Goal: Information Seeking & Learning: Learn about a topic

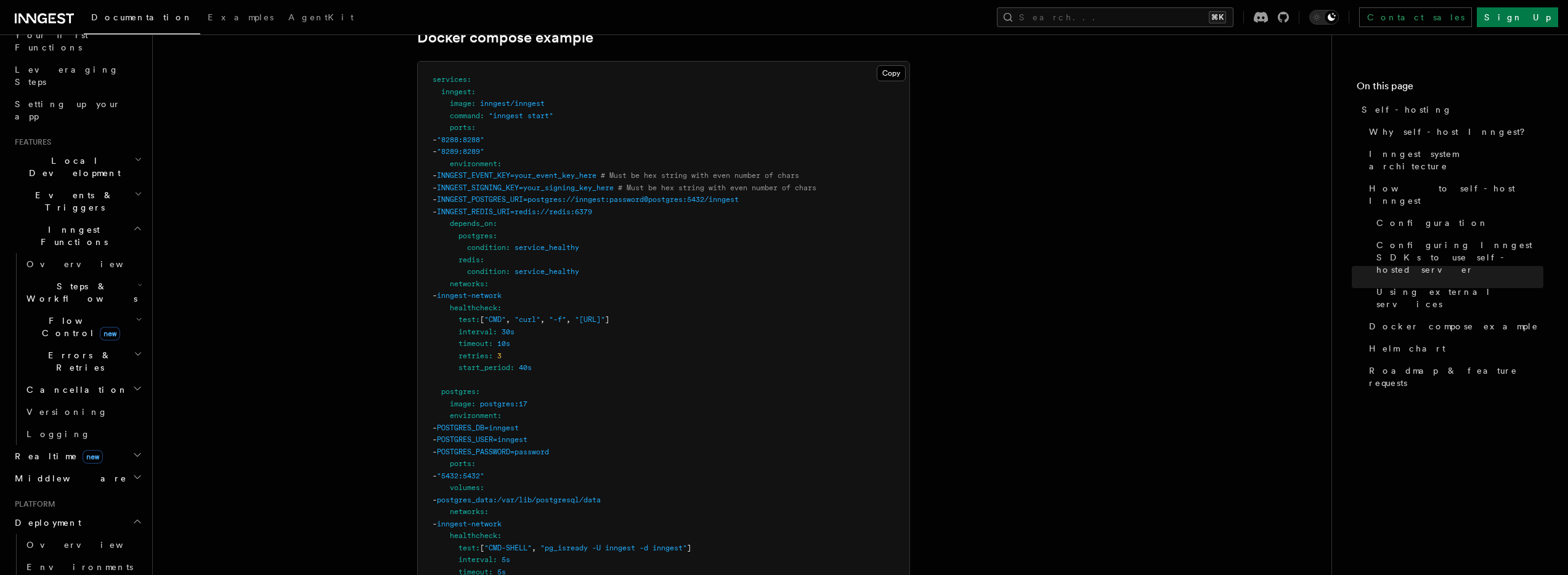
scroll to position [184, 0]
click at [55, 251] on span "Overview" at bounding box center [90, 256] width 127 height 9
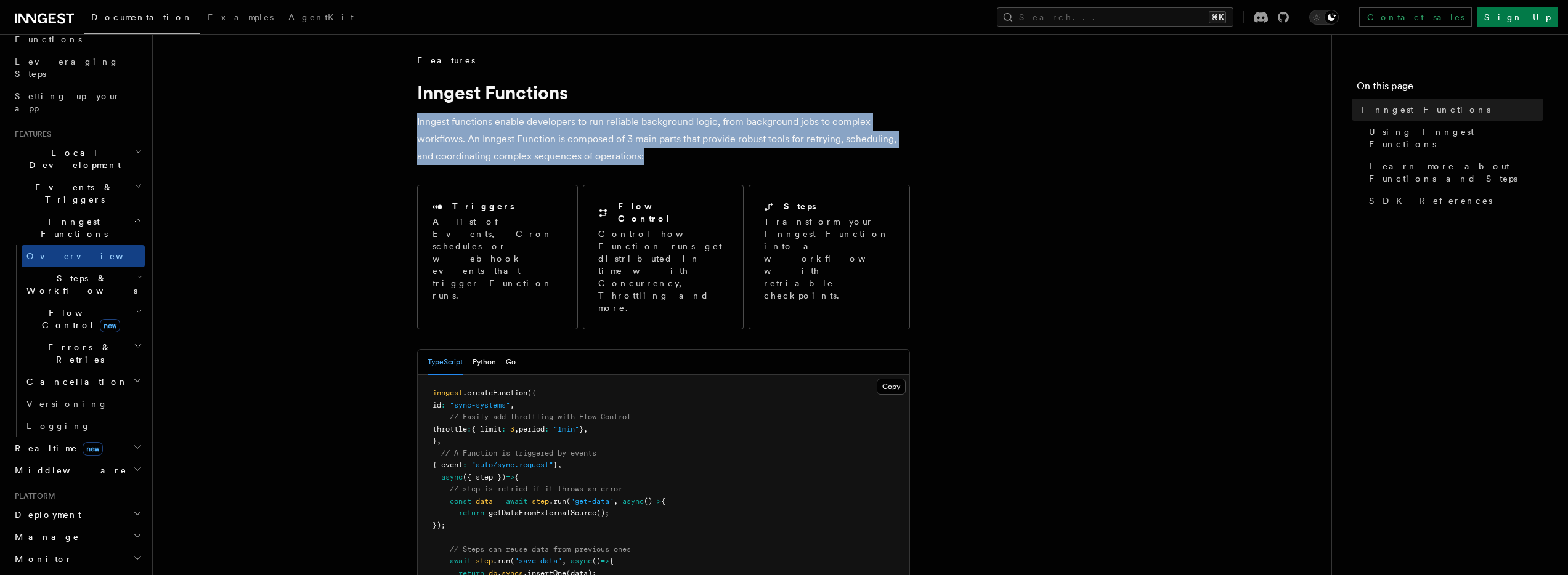
drag, startPoint x: 415, startPoint y: 119, endPoint x: 714, endPoint y: 154, distance: 301.0
click at [675, 154] on p "Inngest functions enable developers to run reliable background logic, from back…" at bounding box center [663, 139] width 493 height 52
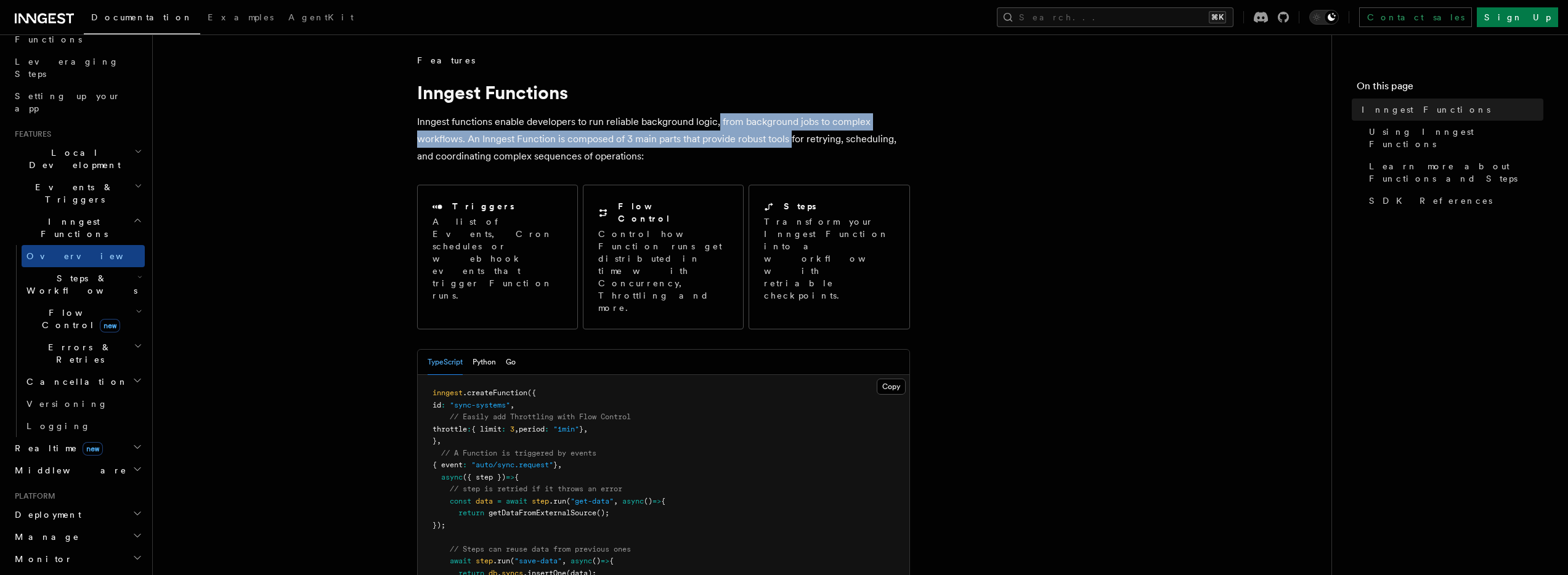
drag, startPoint x: 718, startPoint y: 119, endPoint x: 791, endPoint y: 146, distance: 77.8
click at [791, 146] on p "Inngest functions enable developers to run reliable background logic, from back…" at bounding box center [663, 139] width 493 height 52
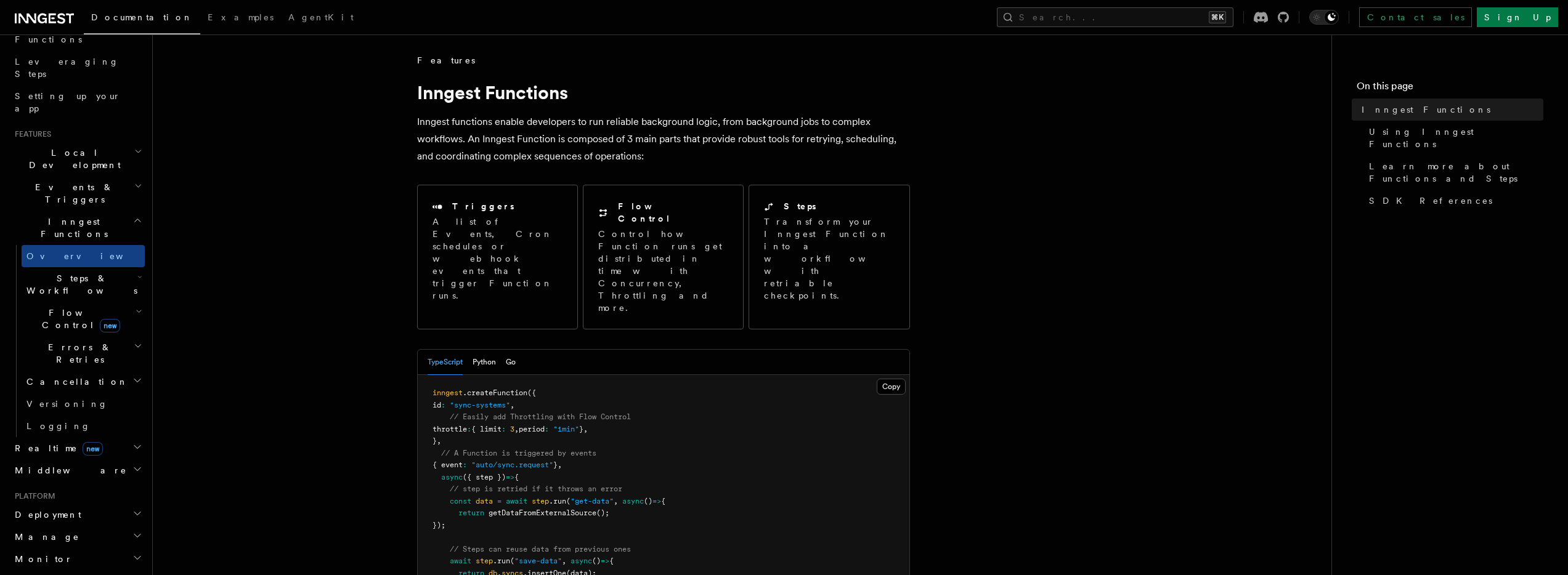
click at [665, 160] on p "Inngest functions enable developers to run reliable background logic, from back…" at bounding box center [663, 139] width 493 height 52
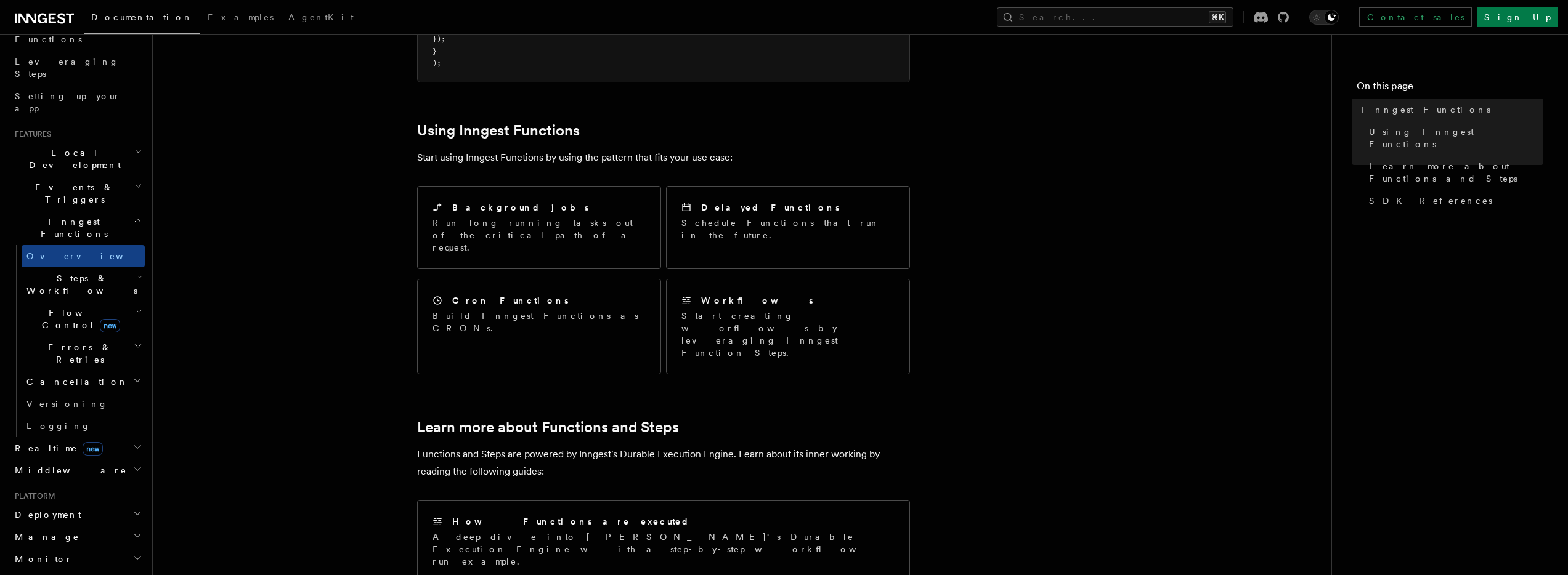
scroll to position [554, 0]
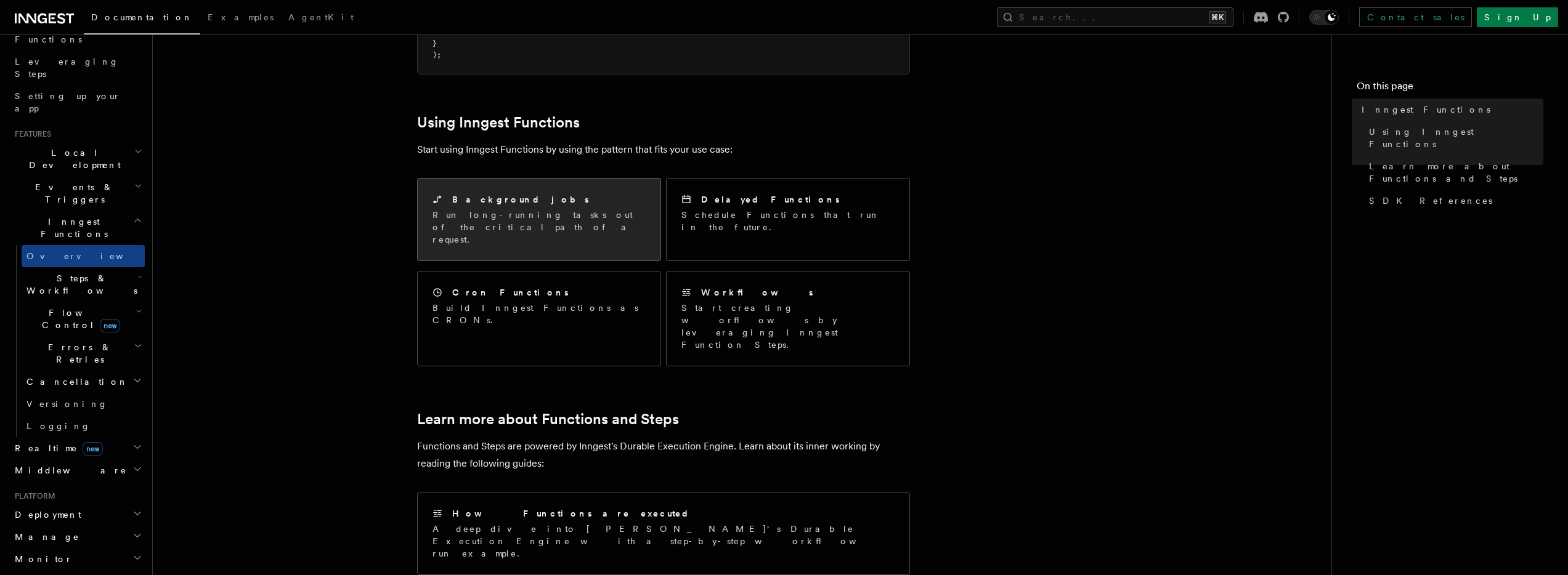
click at [579, 209] on p "Run long-running tasks out of the critical path of a request." at bounding box center [539, 227] width 213 height 37
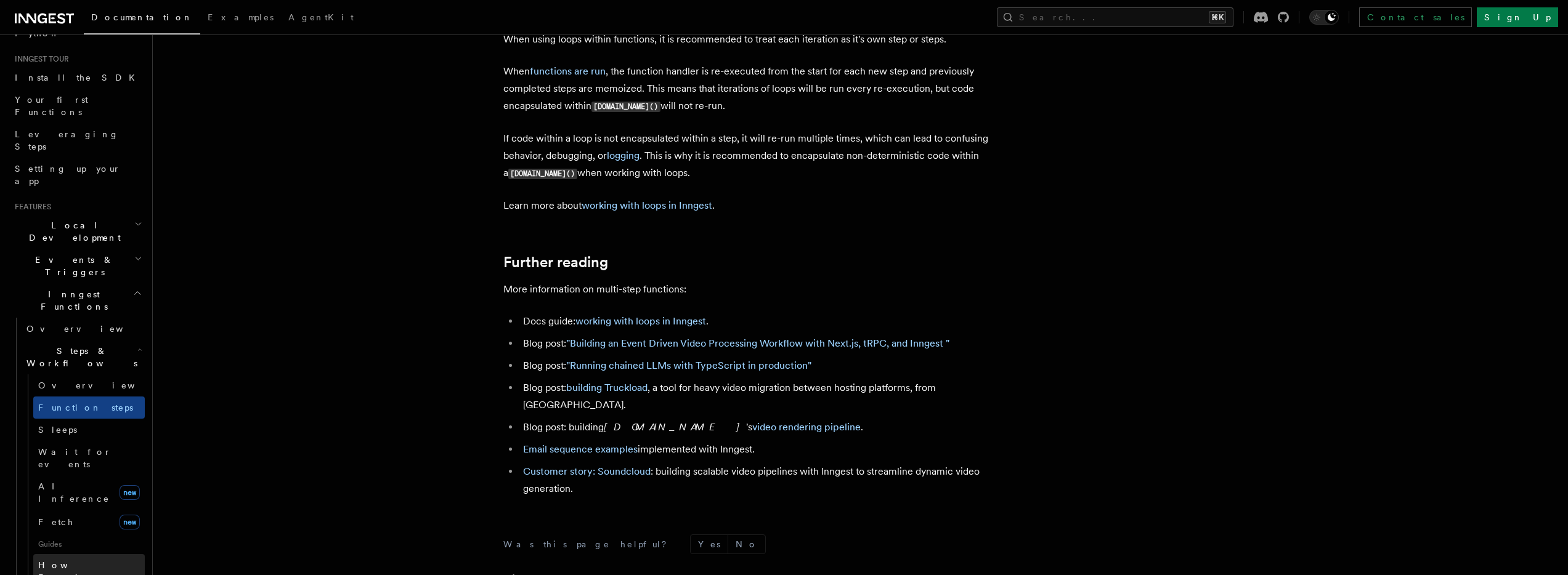
scroll to position [104, 0]
click at [69, 568] on span "How Functions are executed" at bounding box center [90, 585] width 104 height 35
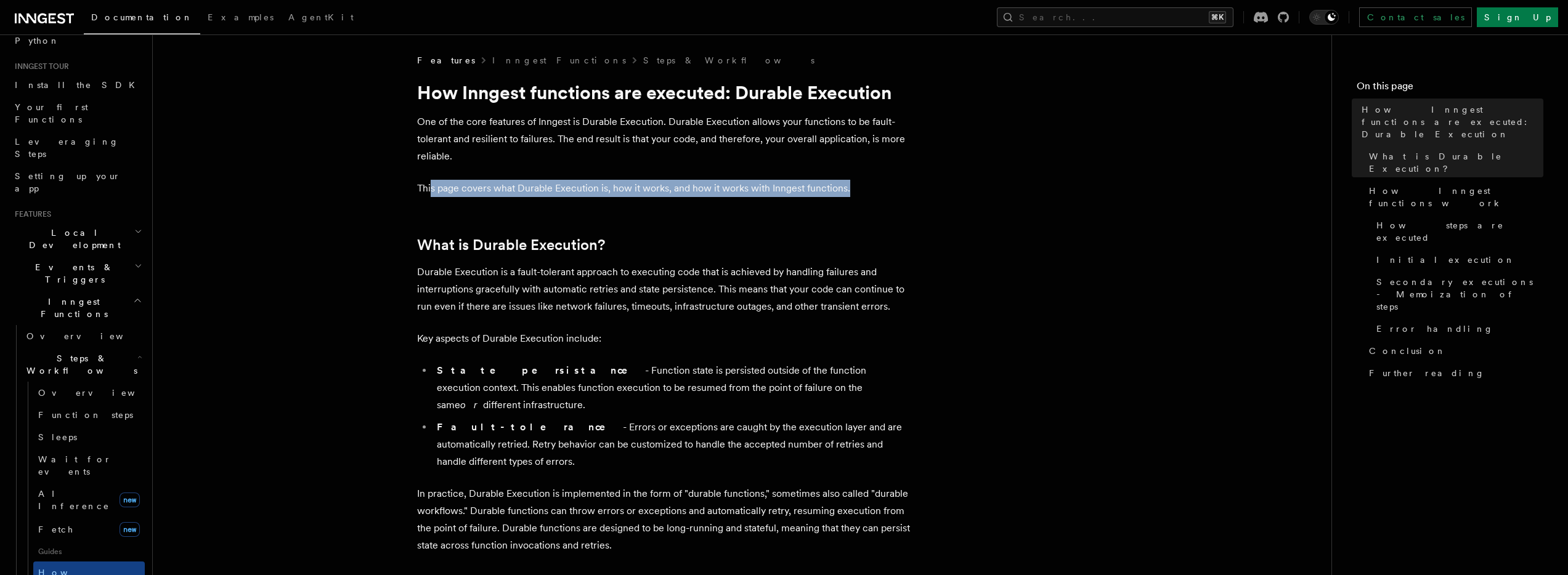
drag, startPoint x: 430, startPoint y: 182, endPoint x: 912, endPoint y: 193, distance: 482.1
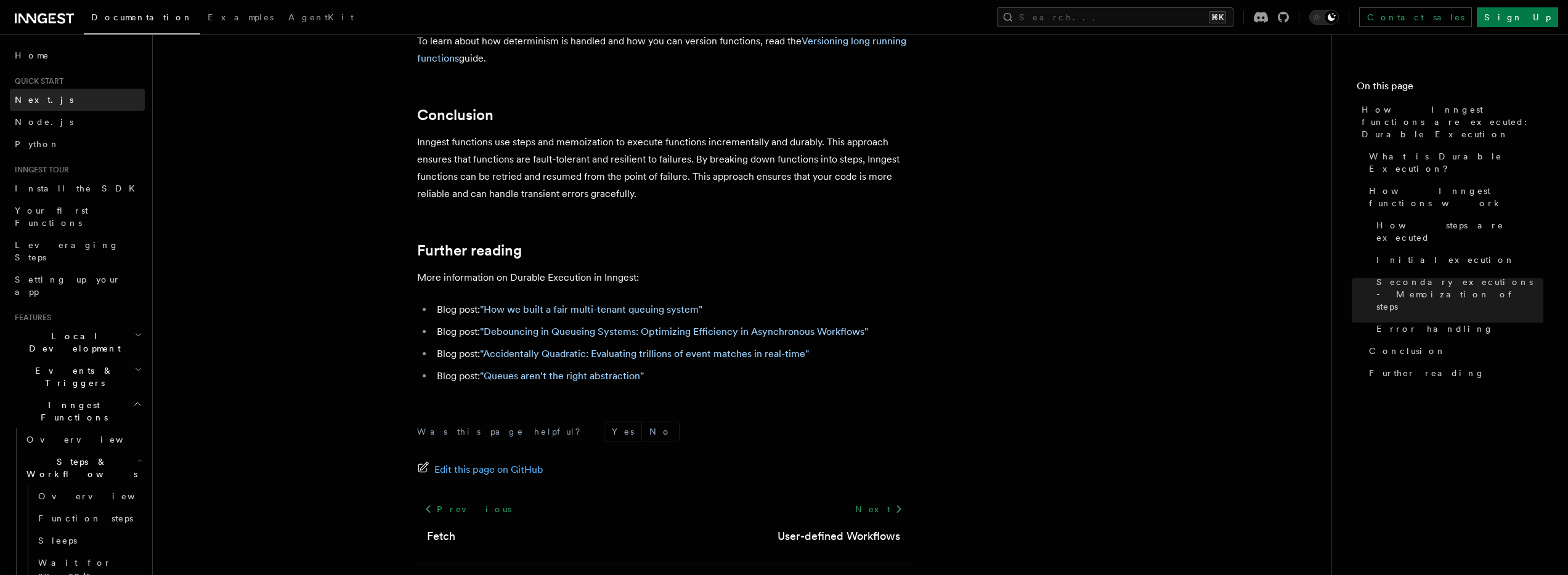
click at [89, 104] on link "Next.js" at bounding box center [77, 100] width 135 height 22
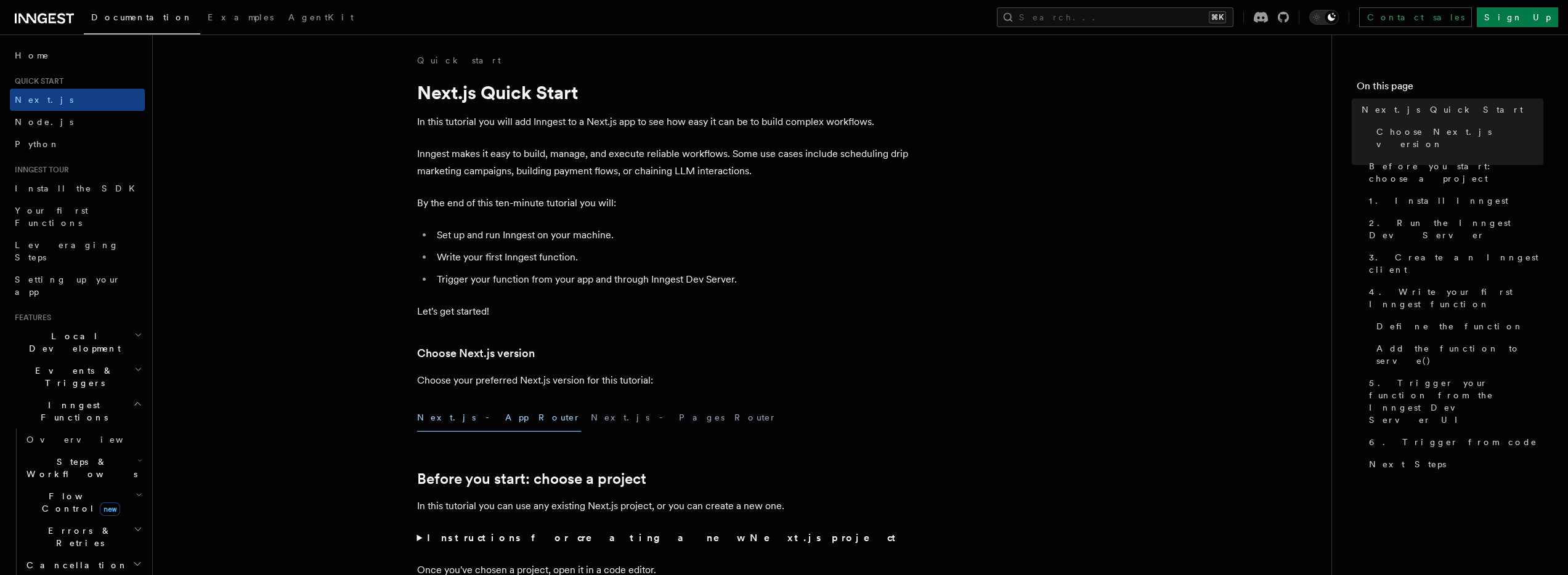
scroll to position [8, 0]
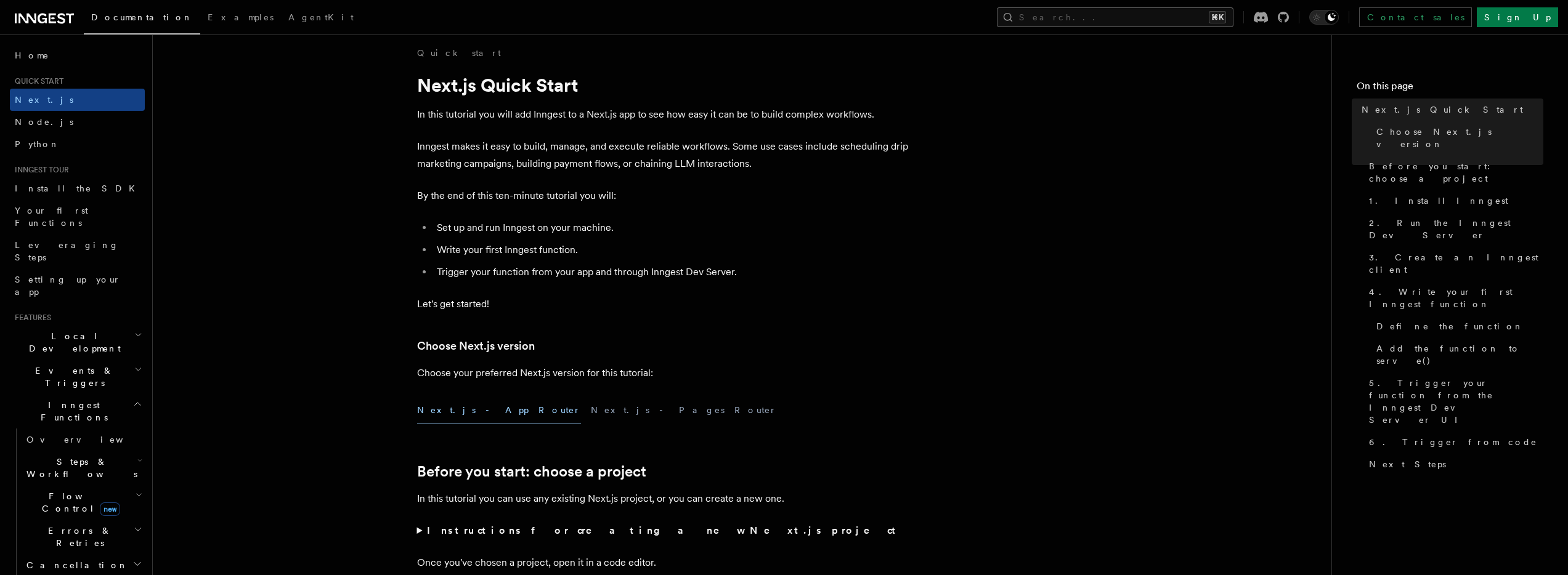
click at [1167, 9] on button "Search... ⌘K" at bounding box center [1116, 17] width 237 height 20
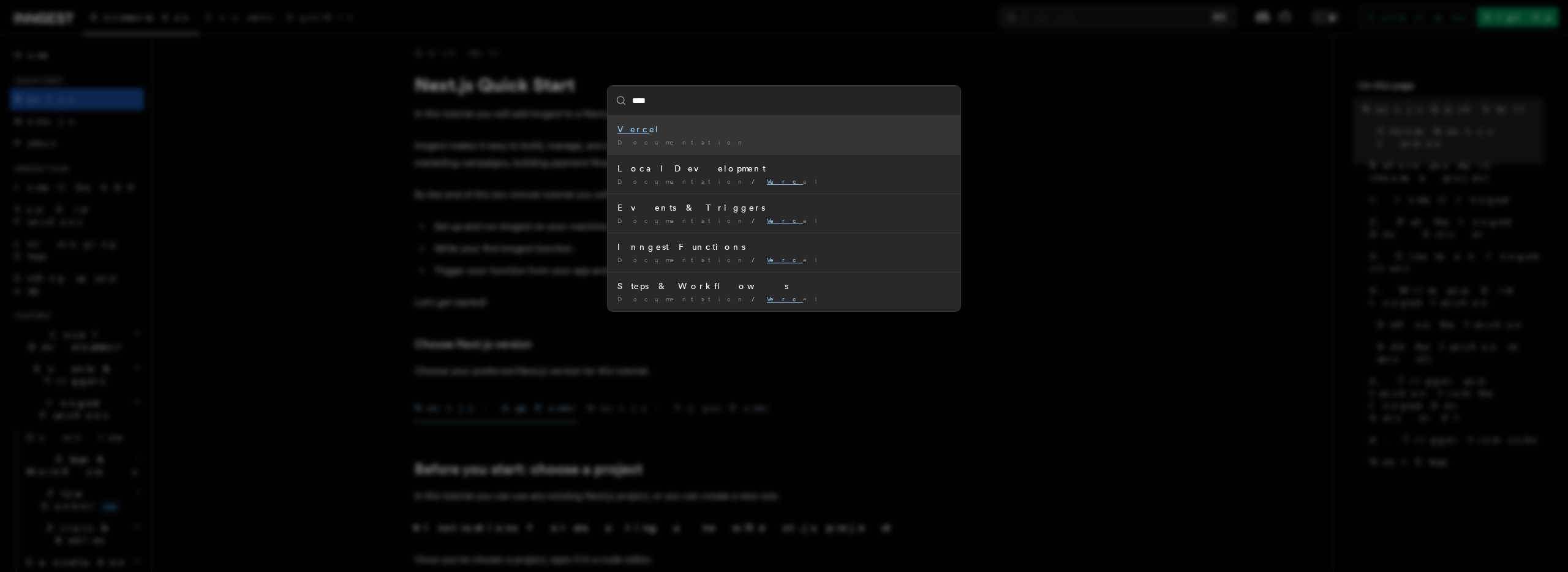
type input "*****"
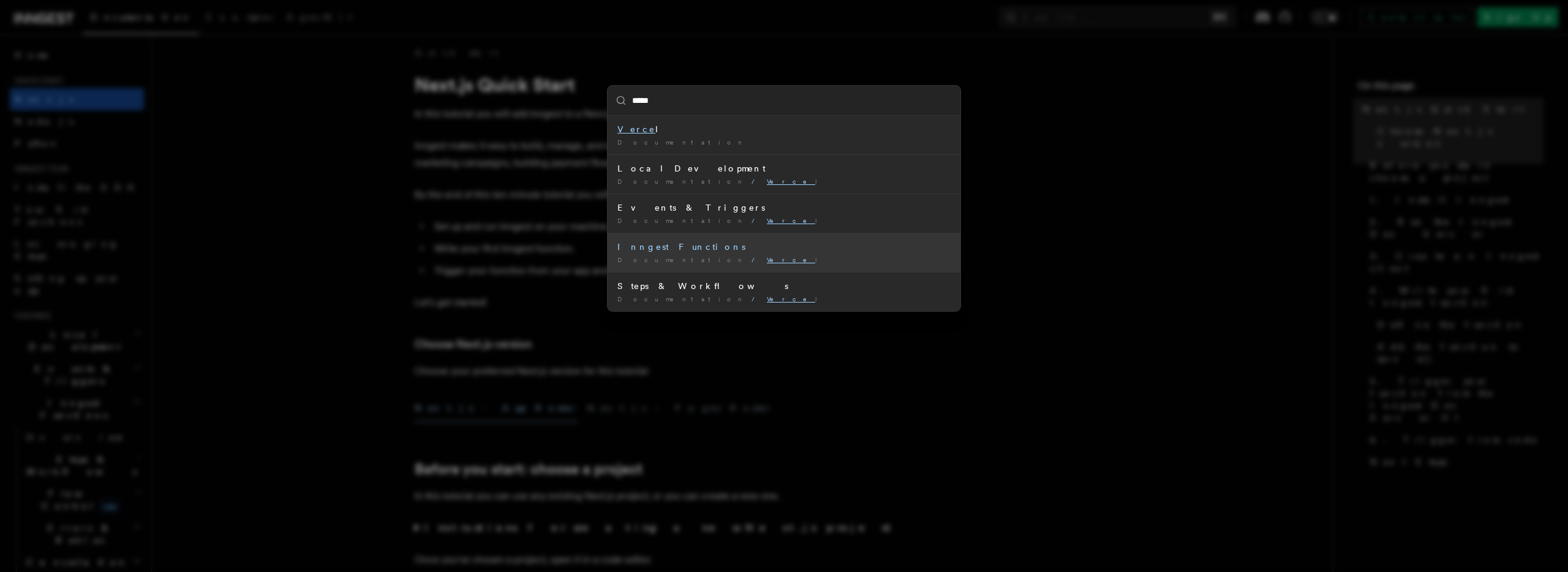
click at [723, 253] on div "Inngest Functions" at bounding box center [784, 246] width 333 height 12
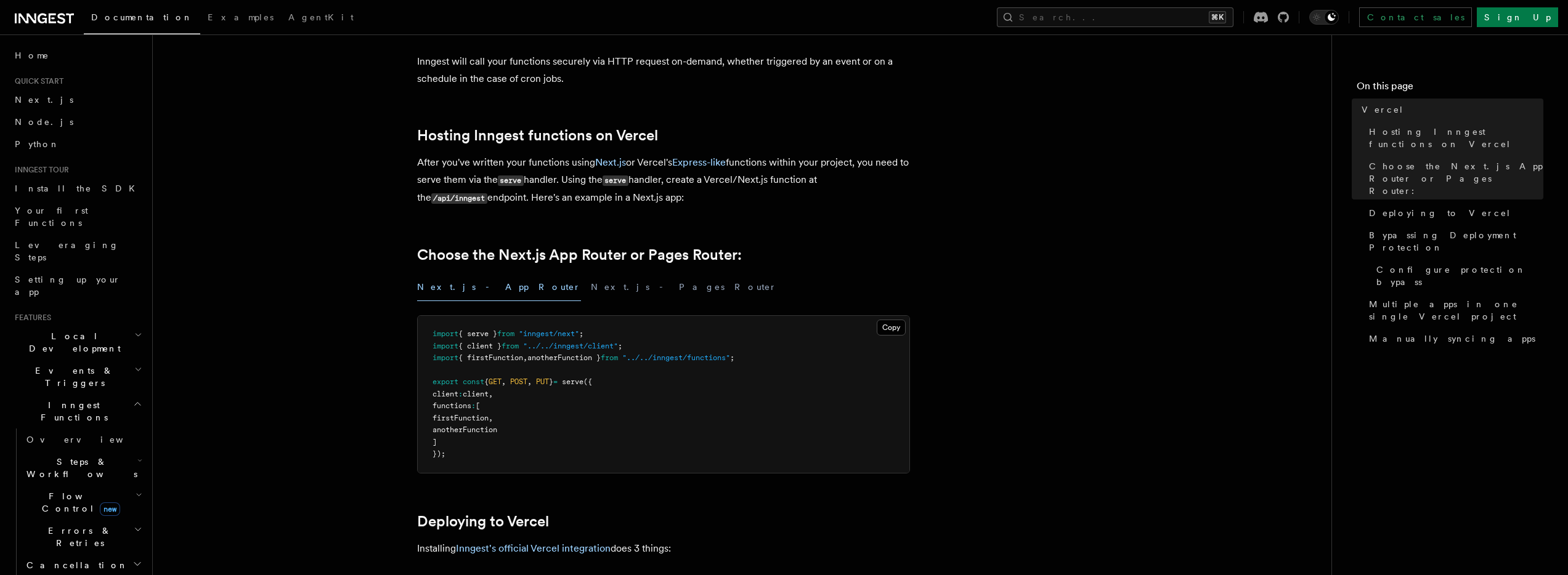
scroll to position [117, 0]
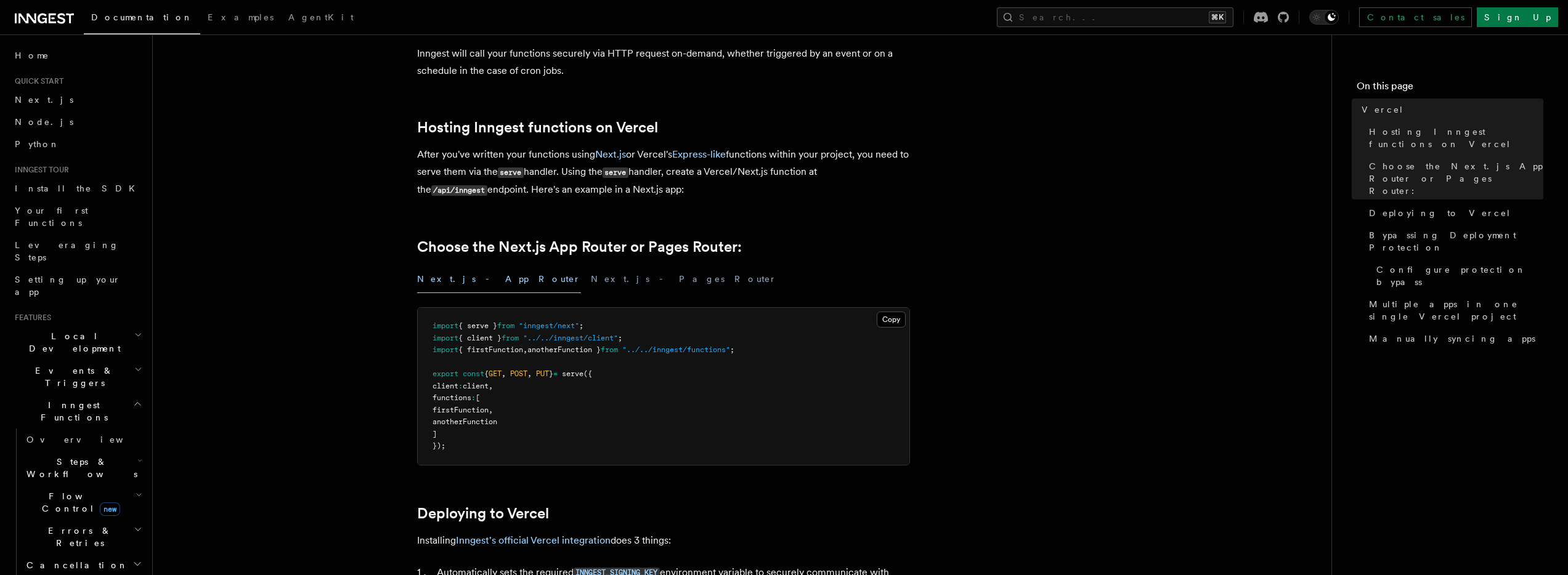
drag, startPoint x: 575, startPoint y: 173, endPoint x: 742, endPoint y: 186, distance: 167.5
click at [742, 186] on p "After you've written your functions using Next.js or Vercel's Express-like func…" at bounding box center [663, 172] width 493 height 53
drag, startPoint x: 579, startPoint y: 167, endPoint x: 850, endPoint y: 184, distance: 271.5
click at [850, 184] on p "After you've written your functions using Next.js or Vercel's Express-like func…" at bounding box center [663, 172] width 493 height 53
click at [718, 192] on p "After you've written your functions using Next.js or Vercel's Express-like func…" at bounding box center [663, 172] width 493 height 53
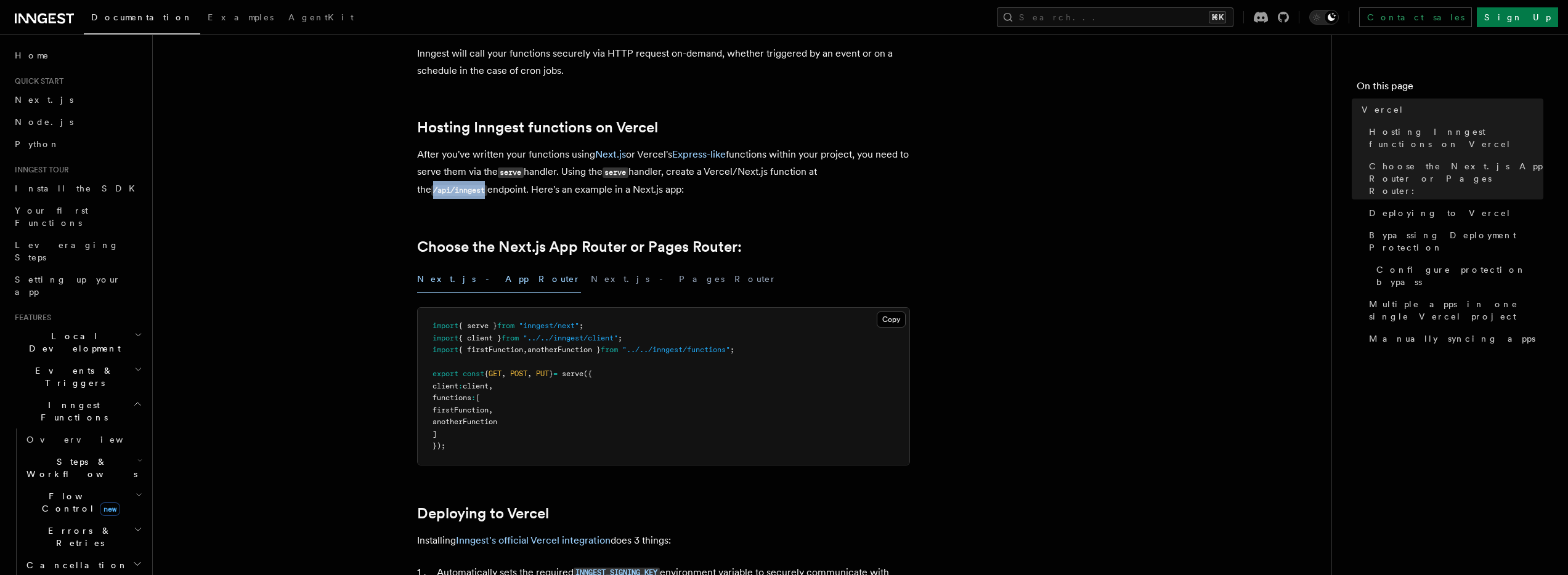
drag, startPoint x: 471, startPoint y: 190, endPoint x: 419, endPoint y: 190, distance: 52.0
click at [432, 190] on code "/api/inngest" at bounding box center [459, 191] width 56 height 10
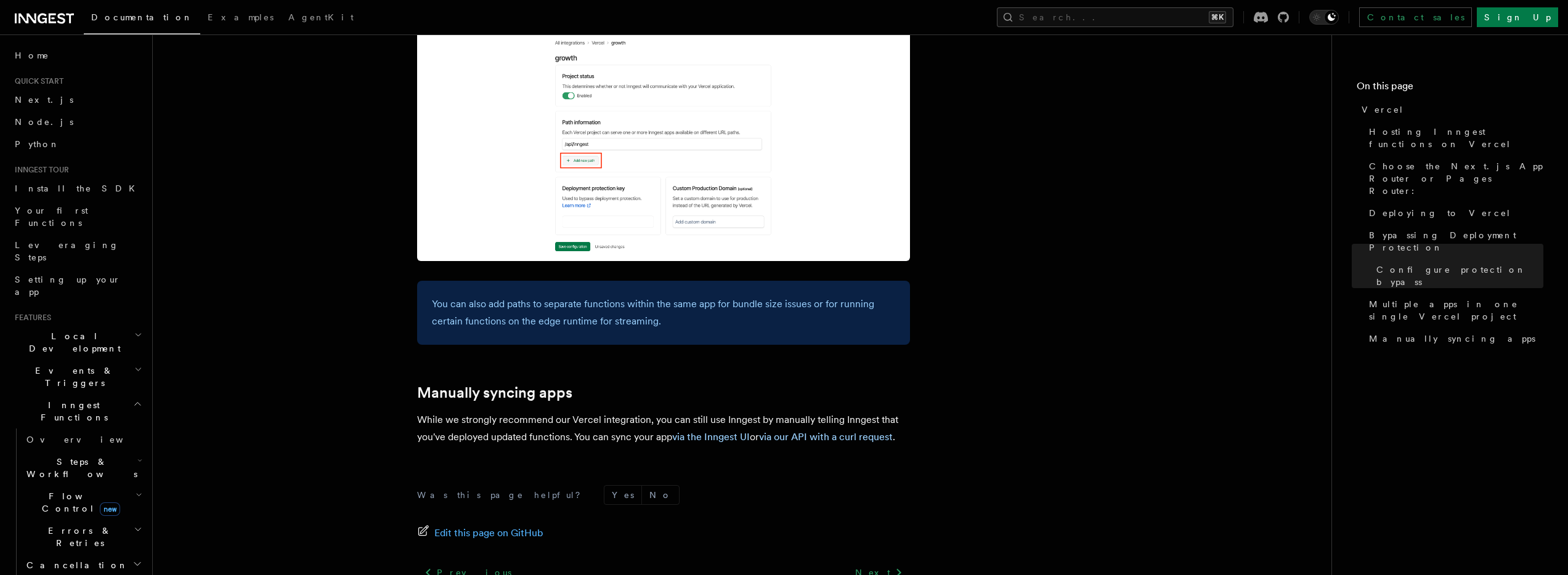
scroll to position [1938, 0]
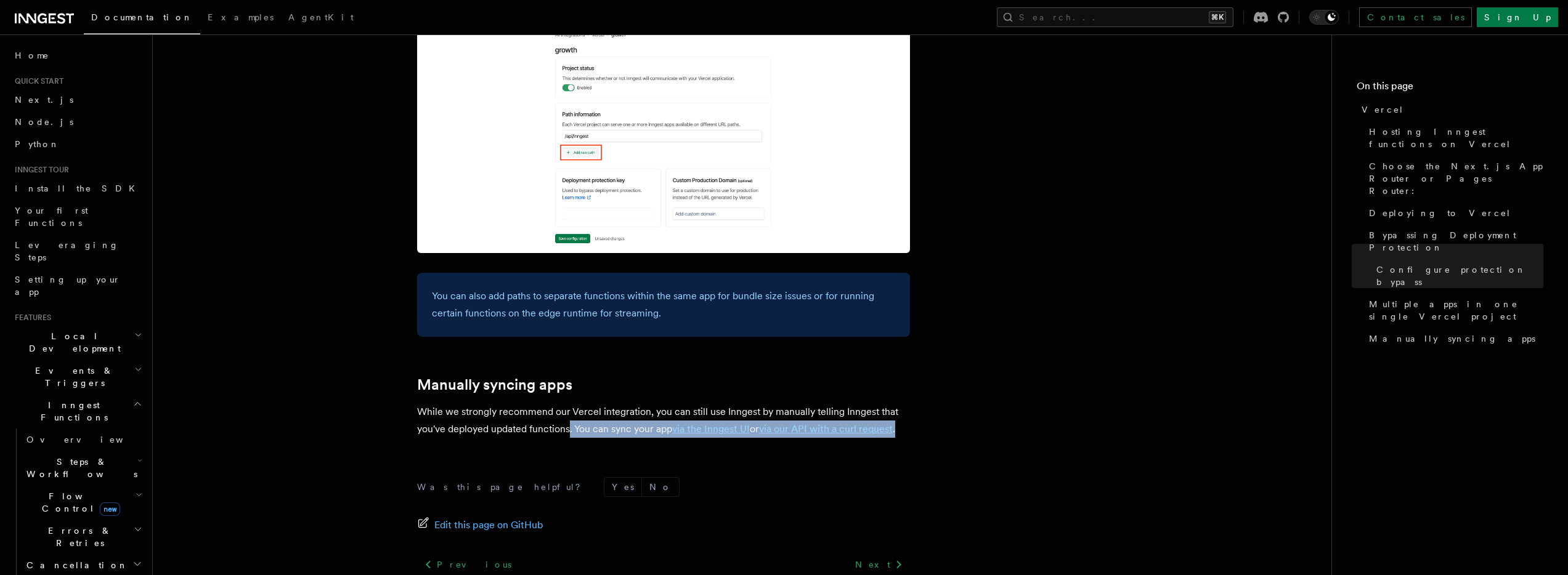
drag, startPoint x: 571, startPoint y: 396, endPoint x: 913, endPoint y: 399, distance: 342.0
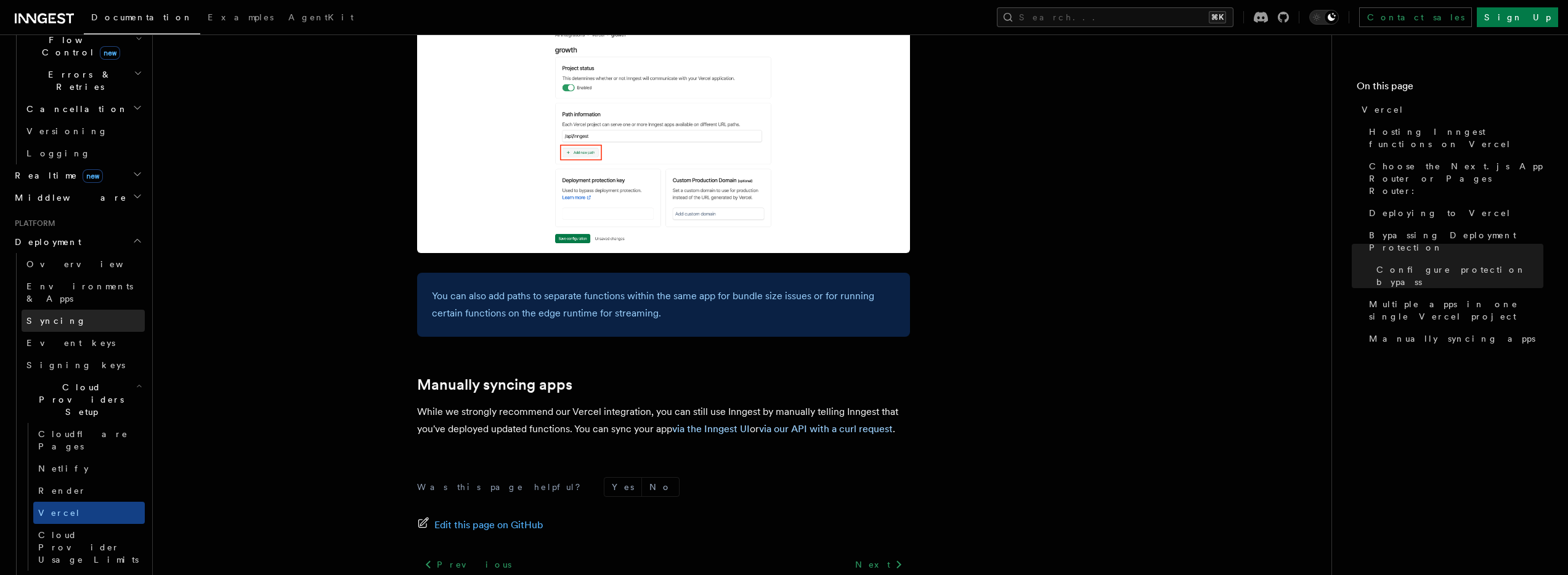
scroll to position [448, 0]
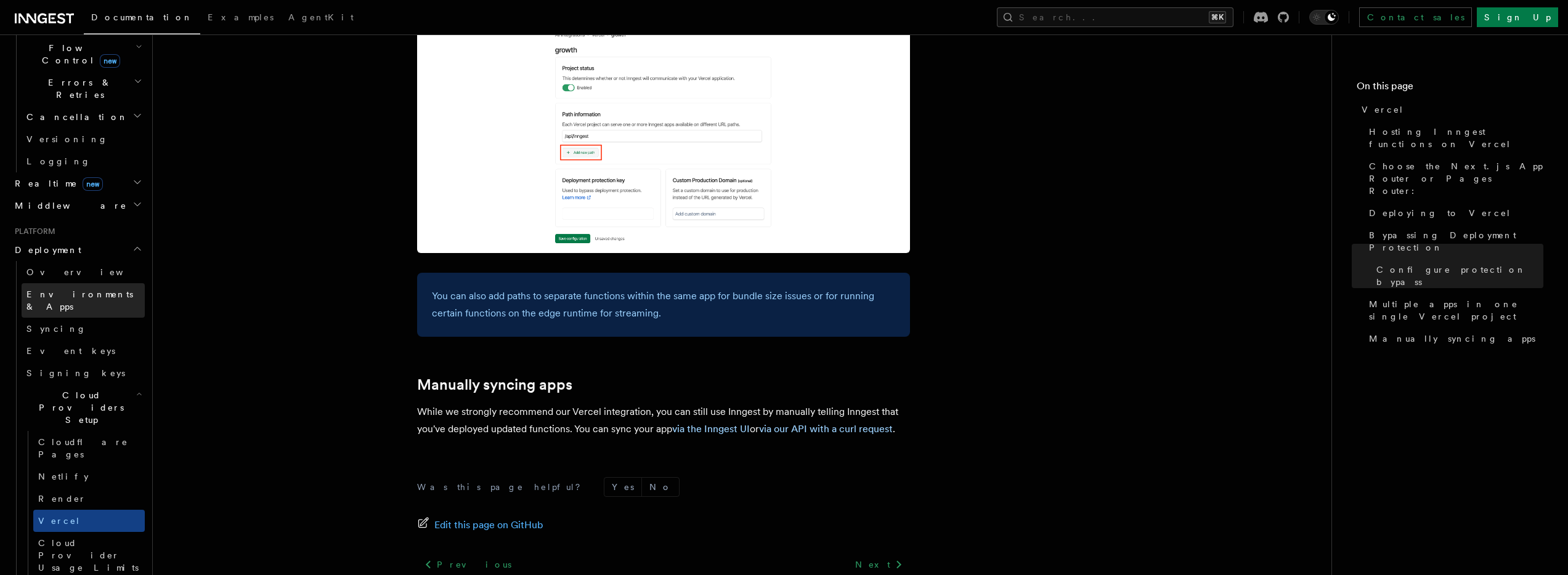
click at [101, 289] on span "Environments & Apps" at bounding box center [79, 300] width 106 height 22
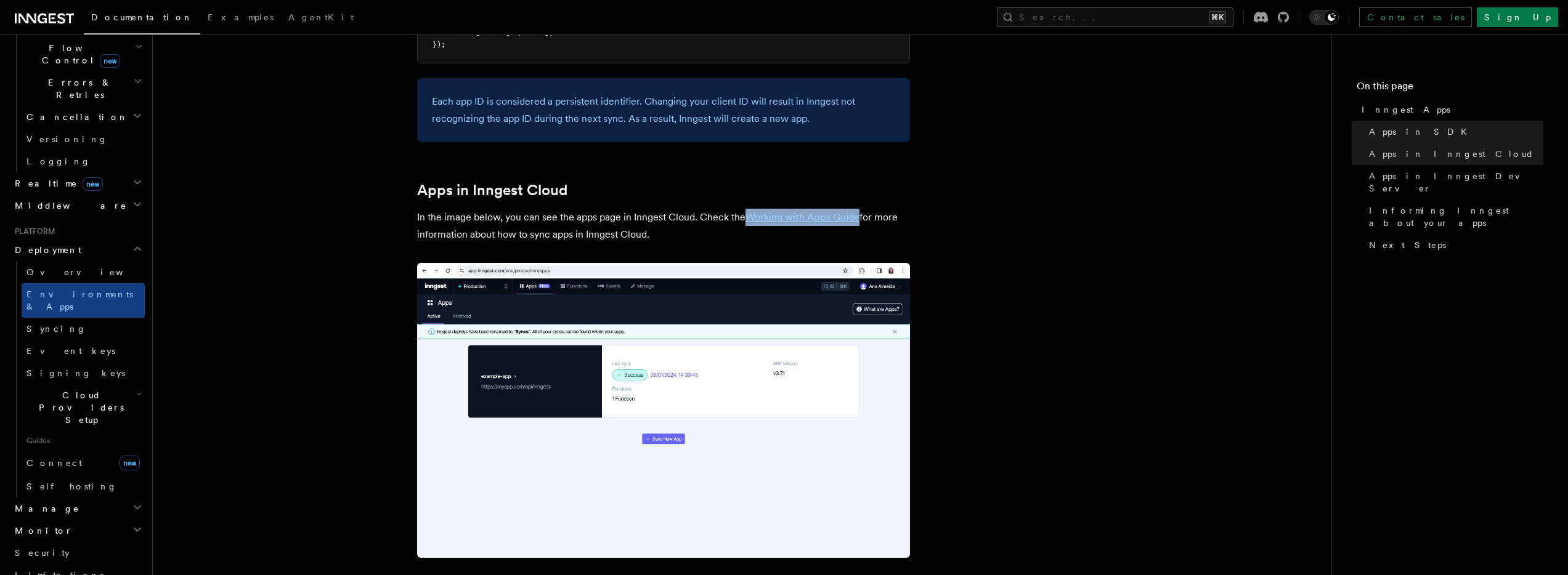
scroll to position [902, 0]
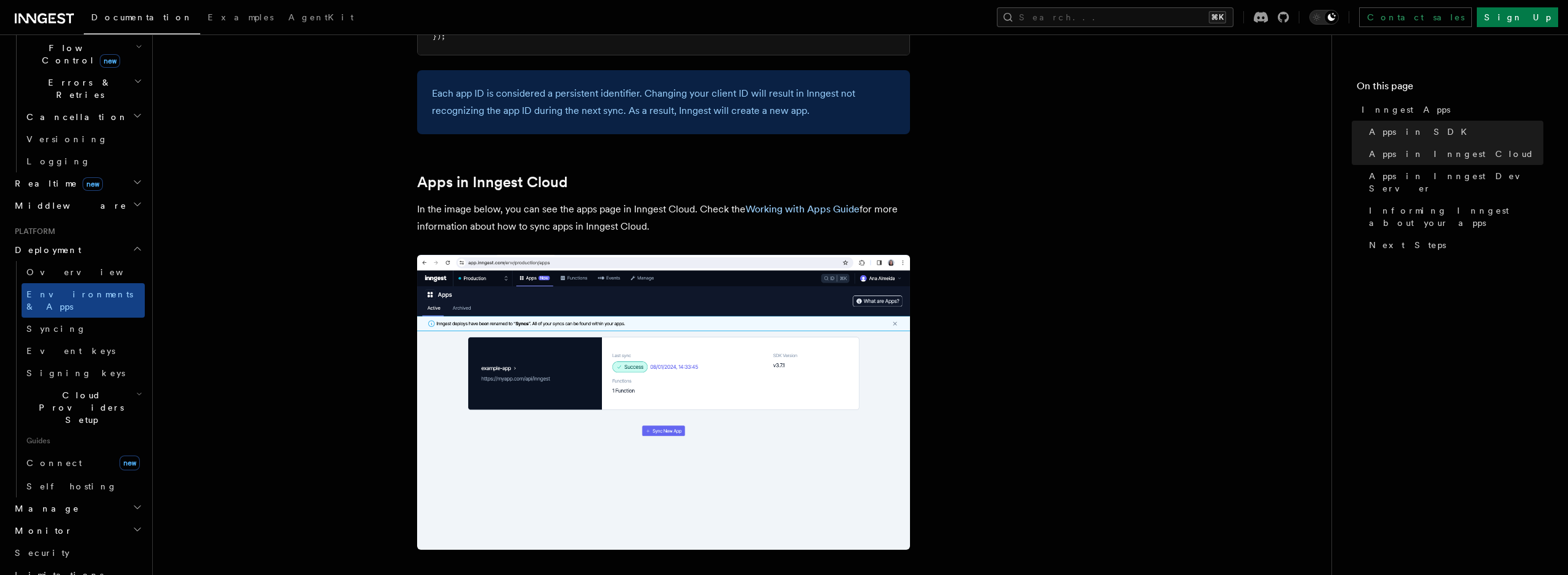
click at [1170, 218] on article "Platform Deployment Inngest Apps In Inngest, apps map directly to your projects…" at bounding box center [742, 398] width 1139 height 2492
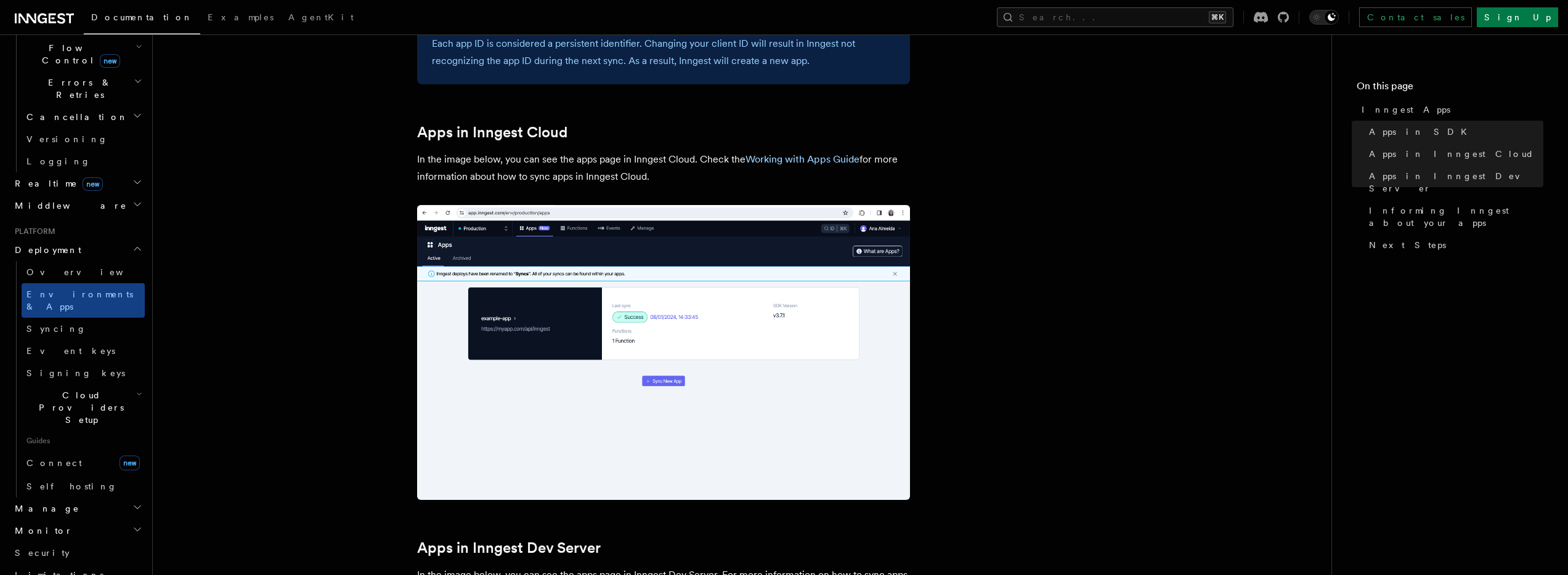
scroll to position [831, 0]
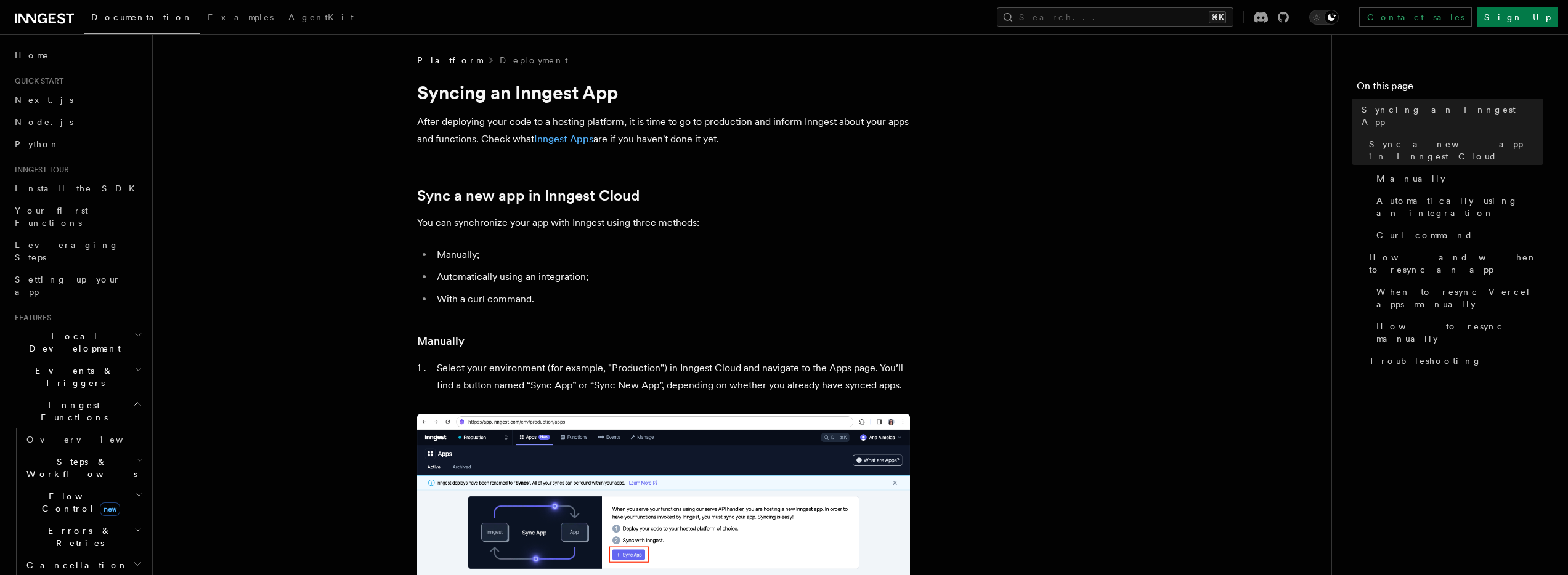
click at [551, 143] on link "Inngest Apps" at bounding box center [564, 139] width 60 height 12
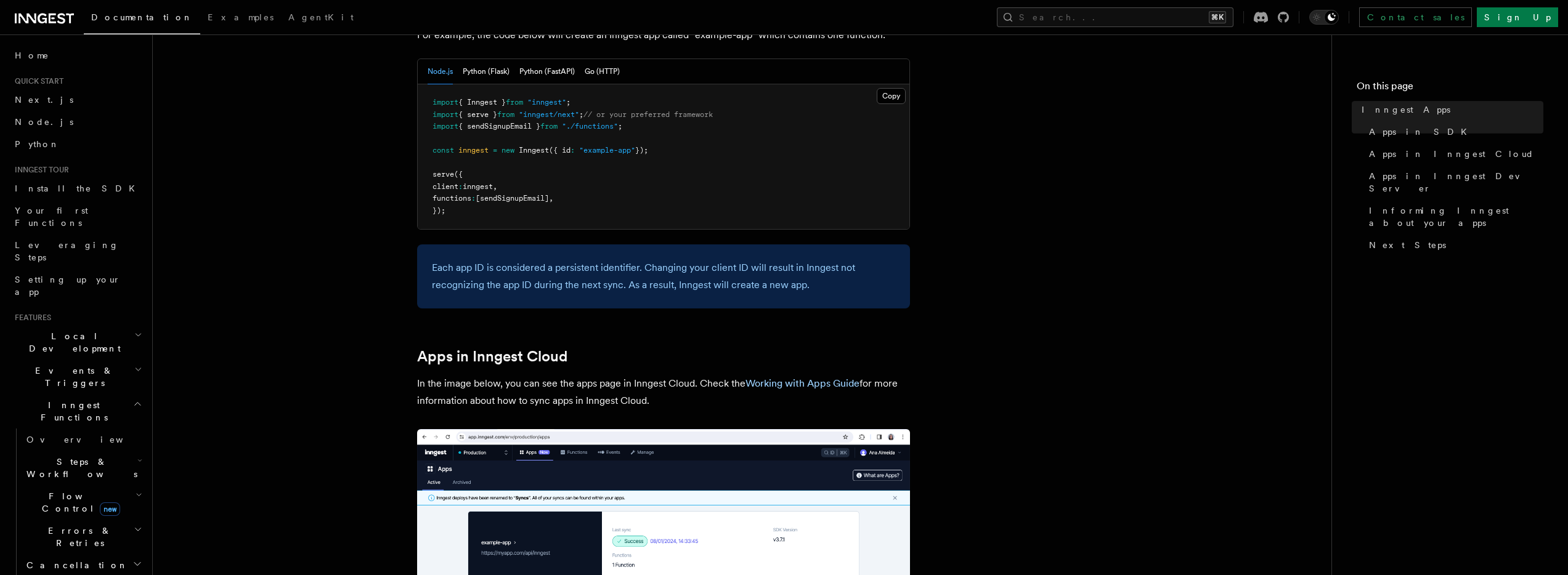
scroll to position [791, 0]
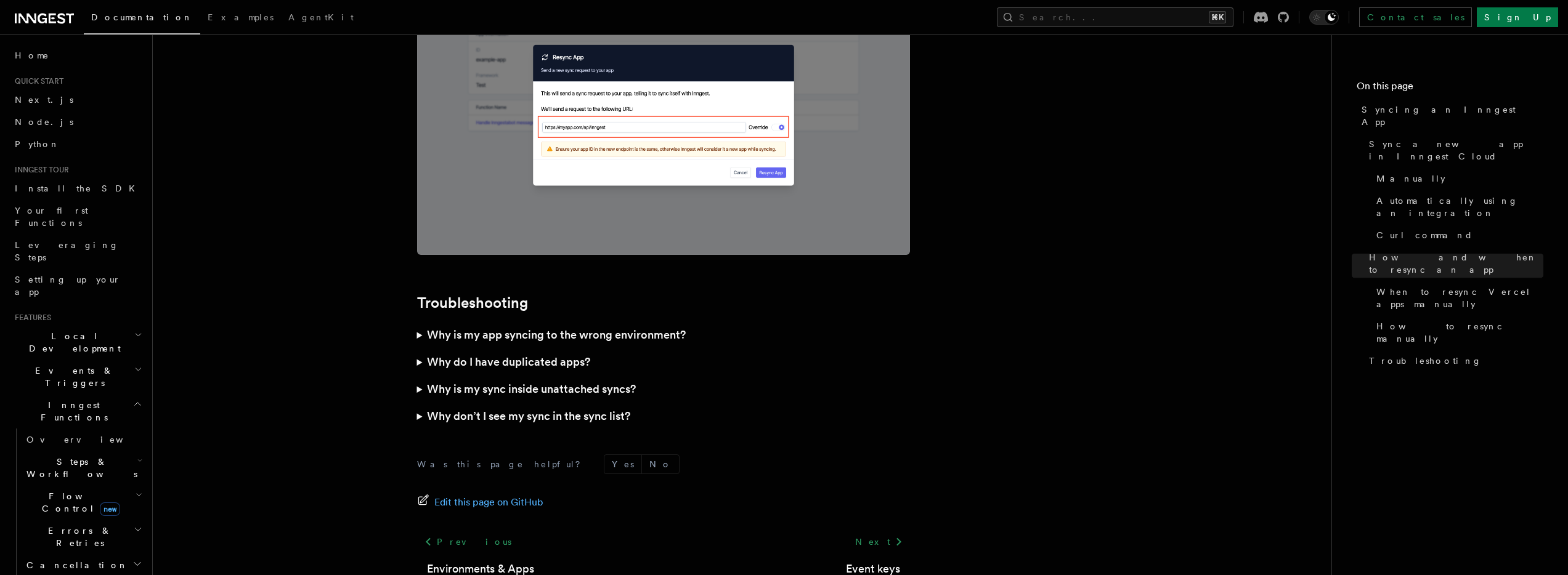
scroll to position [3516, 0]
